Goal: Information Seeking & Learning: Learn about a topic

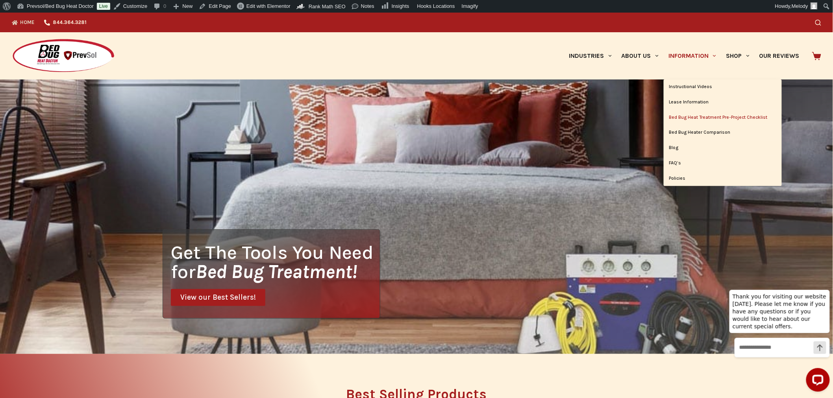
click at [702, 117] on link "Bed Bug Heat Treatment Pre-Project Checklist" at bounding box center [722, 117] width 118 height 15
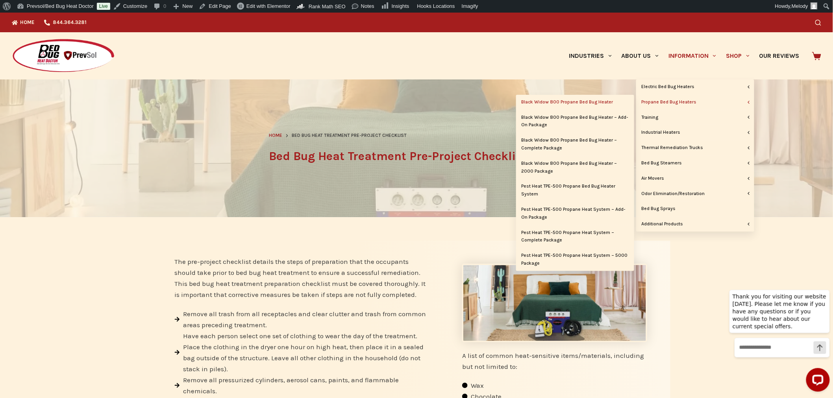
click at [588, 99] on link "Black Widow 800 Propane Bed Bug Heater" at bounding box center [575, 102] width 118 height 15
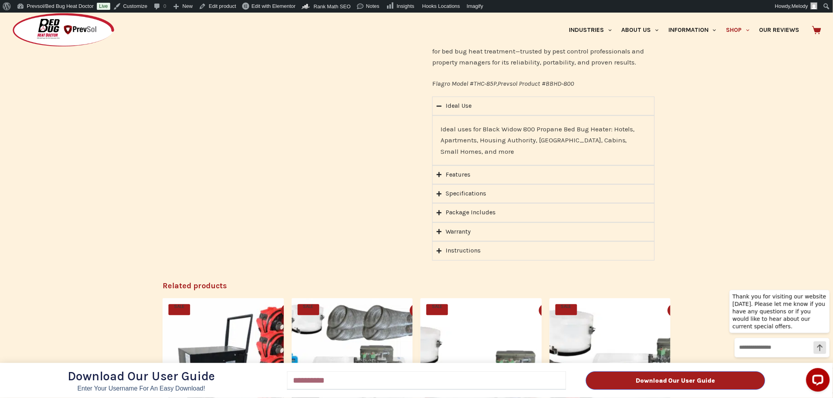
scroll to position [532, 0]
click at [451, 249] on div "Download Our User Guide Enter Your Username for an Easy Download! Email Downloa…" at bounding box center [416, 206] width 833 height 386
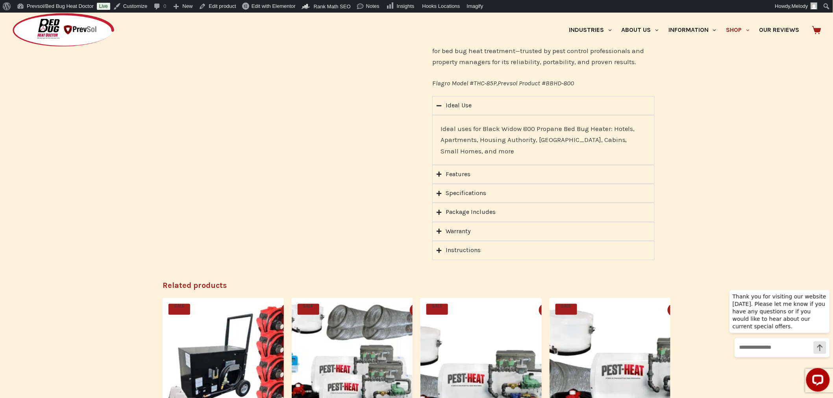
click at [441, 250] on div "Download Our User Guide Enter Your Username for an Easy Download! Email Downloa…" at bounding box center [416, 206] width 833 height 386
click at [438, 251] on icon "Accordion. Open links with Enter or Space, close with Escape, and navigate with…" at bounding box center [438, 250] width 5 height 5
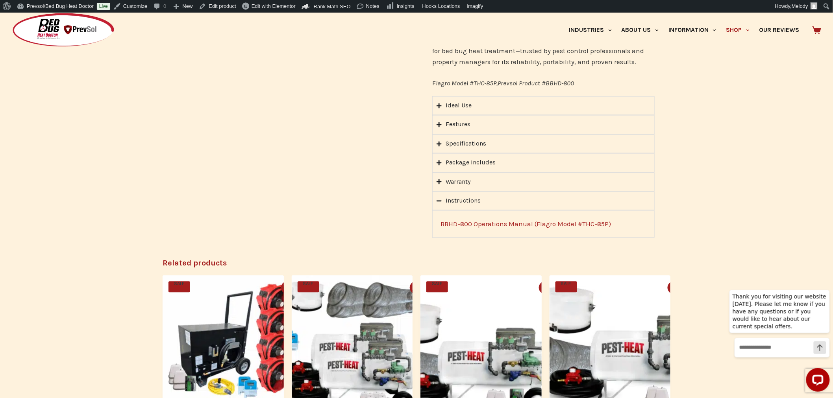
click at [493, 224] on link "BBHD-800 Operations Manual (Flagro Model #THC-85P)" at bounding box center [525, 224] width 170 height 8
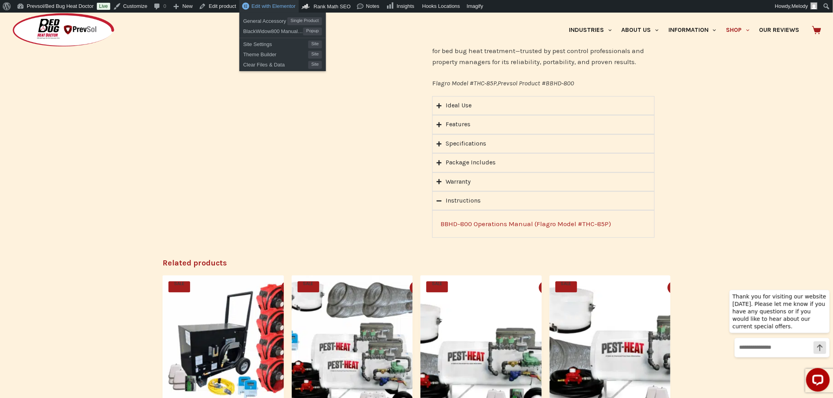
click at [264, 9] on span "Edit with Elementor" at bounding box center [273, 6] width 44 height 6
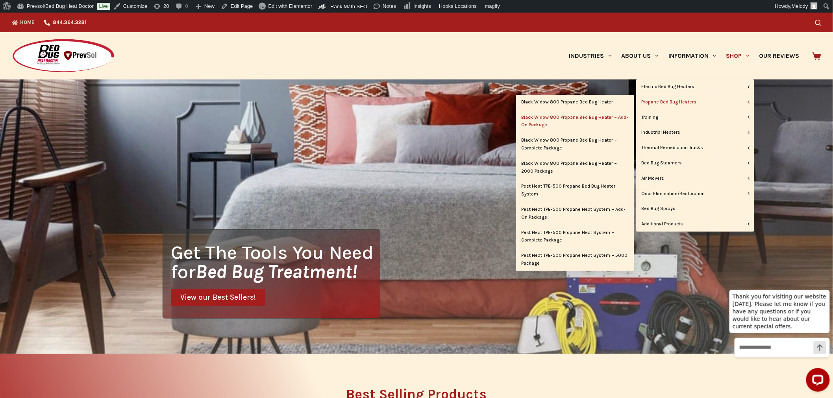
click at [587, 119] on link "Black Widow 800 Propane Bed Bug Heater – Add-On Package" at bounding box center [575, 121] width 118 height 23
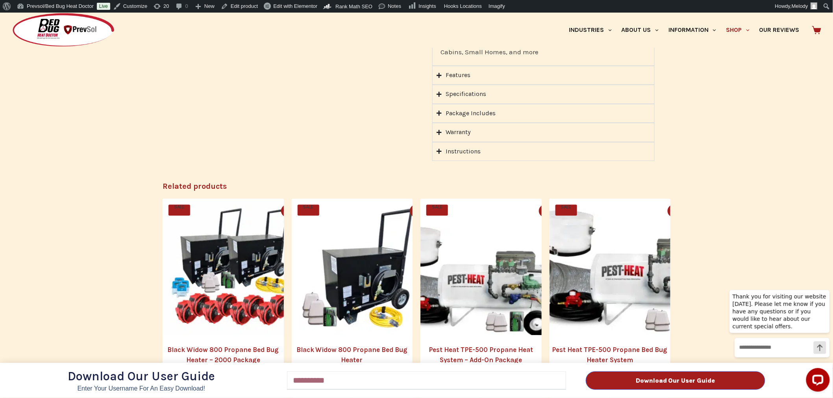
scroll to position [780, 0]
click at [438, 139] on div "Download Our User Guide Enter Your Username for an Easy Download! Email Downloa…" at bounding box center [416, 206] width 833 height 386
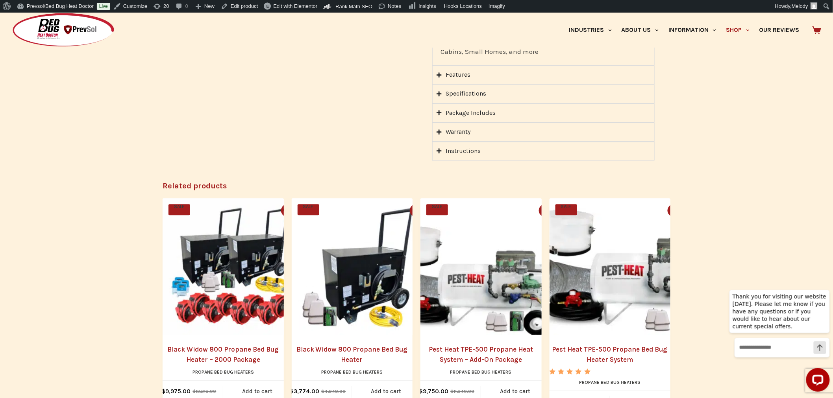
click at [438, 148] on icon "Accordion. Open links with Enter or Space, close with Escape, and navigate with…" at bounding box center [438, 151] width 5 height 6
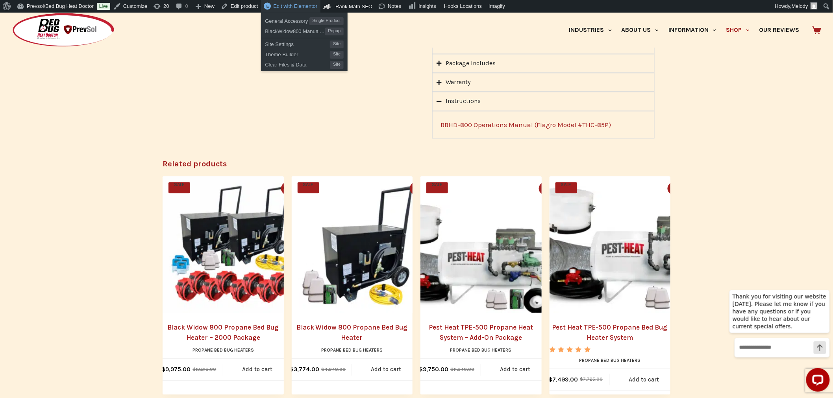
click at [294, 4] on span "Edit with Elementor" at bounding box center [295, 6] width 44 height 6
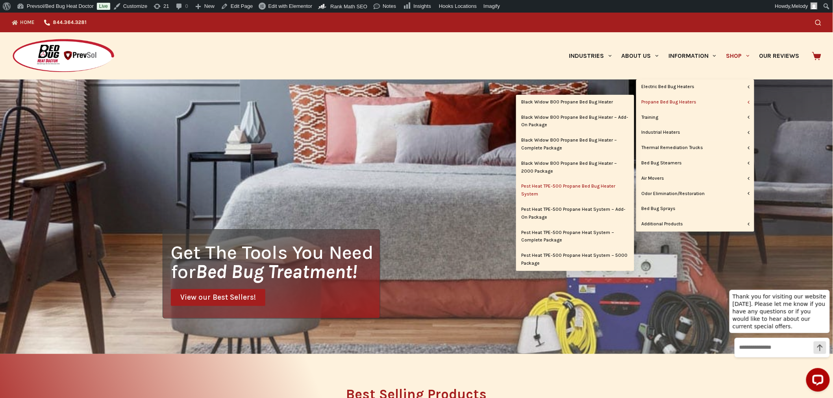
click at [553, 190] on link "Pest Heat TPE-500 Propane Bed Bug Heater System" at bounding box center [575, 190] width 118 height 23
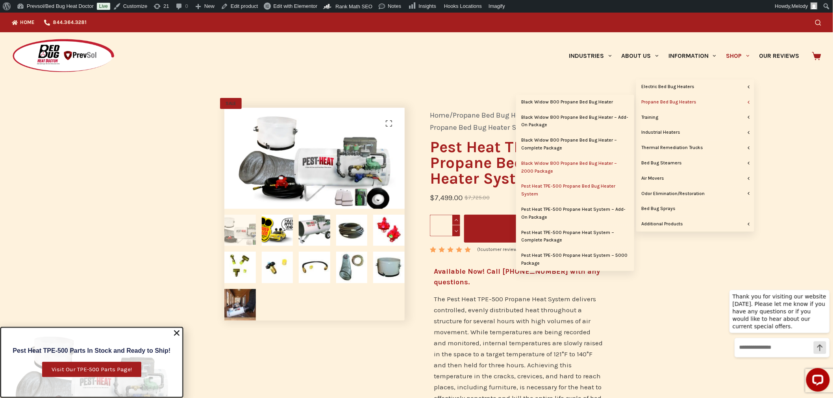
click at [573, 163] on link "Black Widow 800 Propane Bed Bug Heater – 2000 Package" at bounding box center [575, 167] width 118 height 23
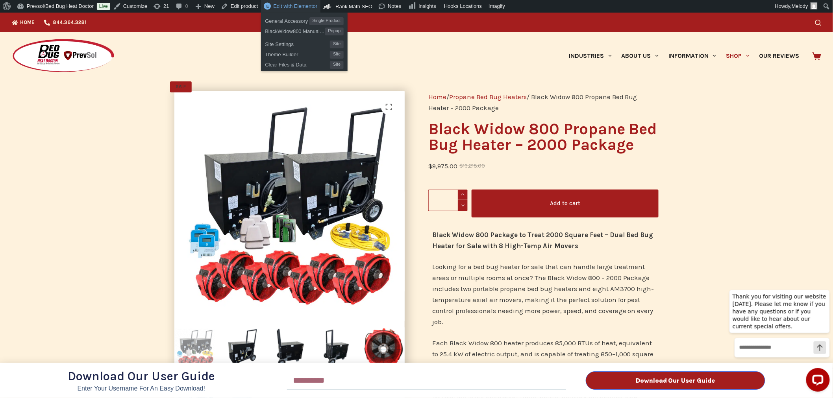
click at [301, 9] on link "Edit with Elementor" at bounding box center [290, 6] width 59 height 13
